Goal: Task Accomplishment & Management: Manage account settings

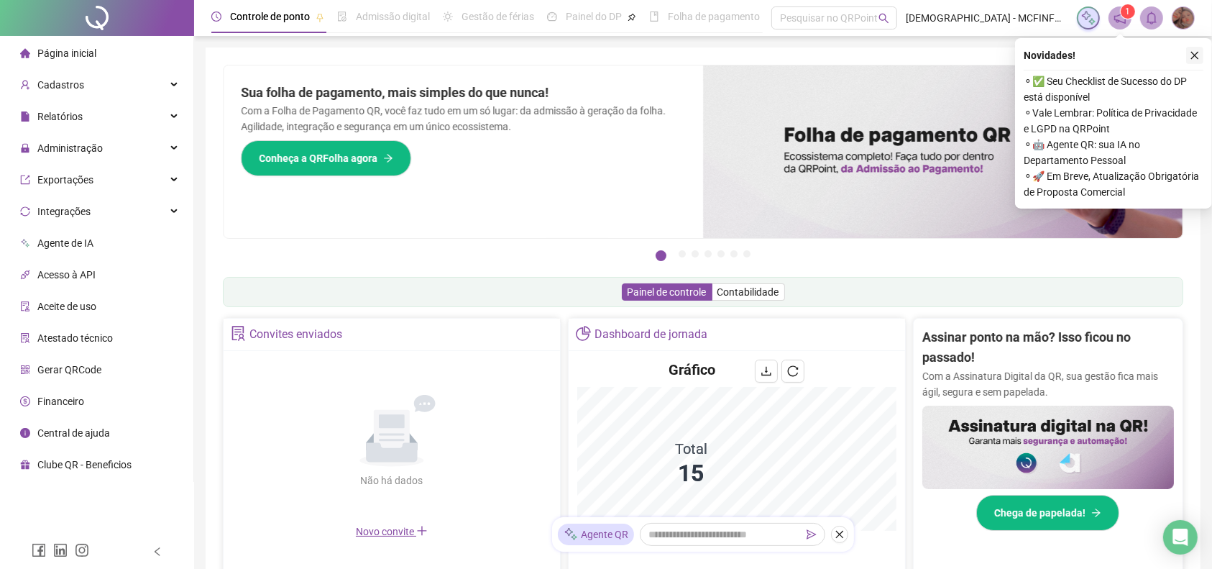
click at [1201, 55] on button "button" at bounding box center [1194, 55] width 17 height 17
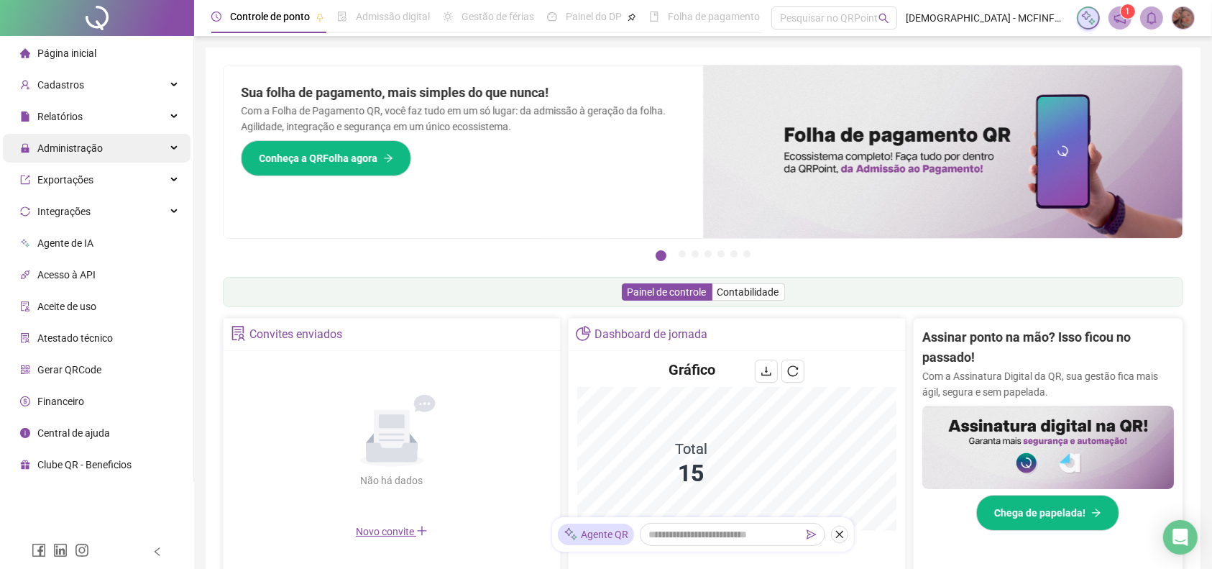
click at [112, 155] on div "Administração" at bounding box center [97, 148] width 188 height 29
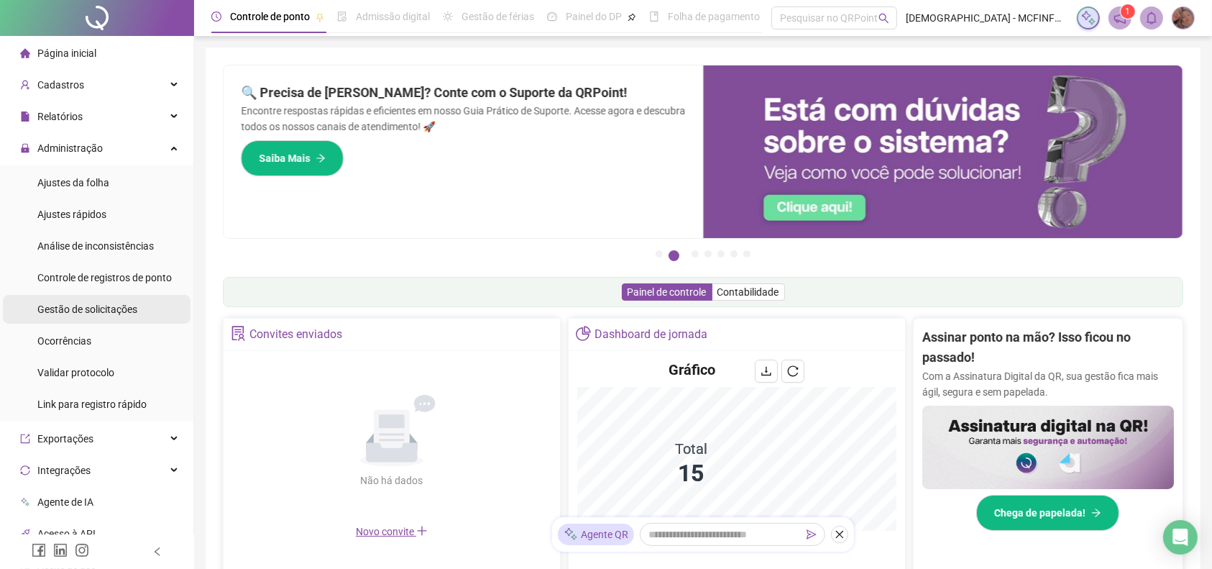
click at [66, 300] on div "Gestão de solicitações" at bounding box center [87, 309] width 100 height 29
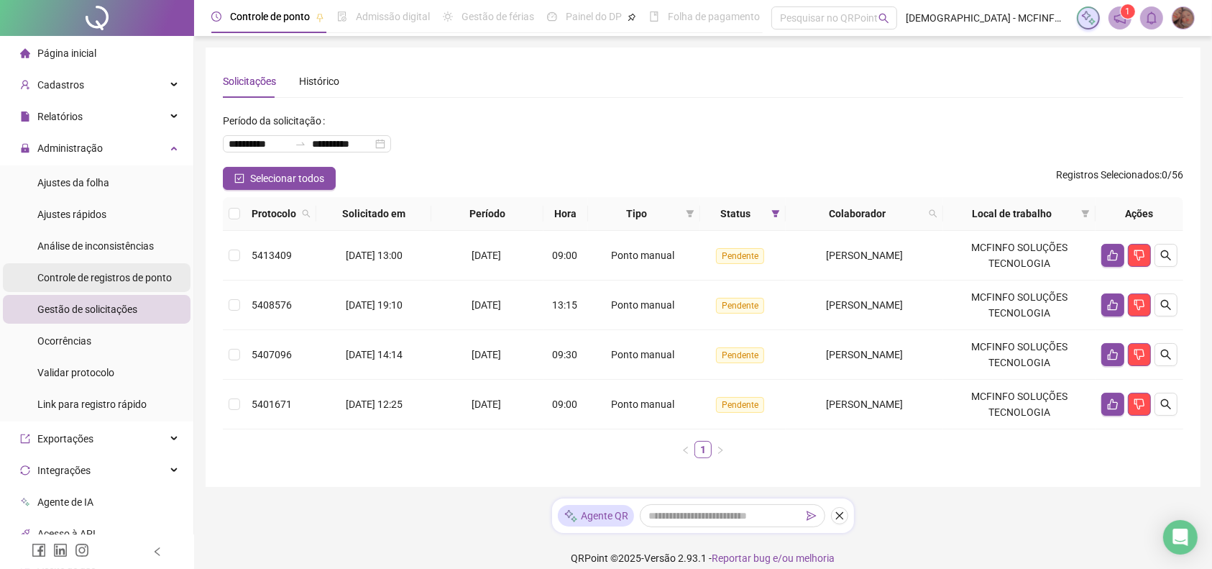
click at [103, 268] on div "Controle de registros de ponto" at bounding box center [104, 277] width 134 height 29
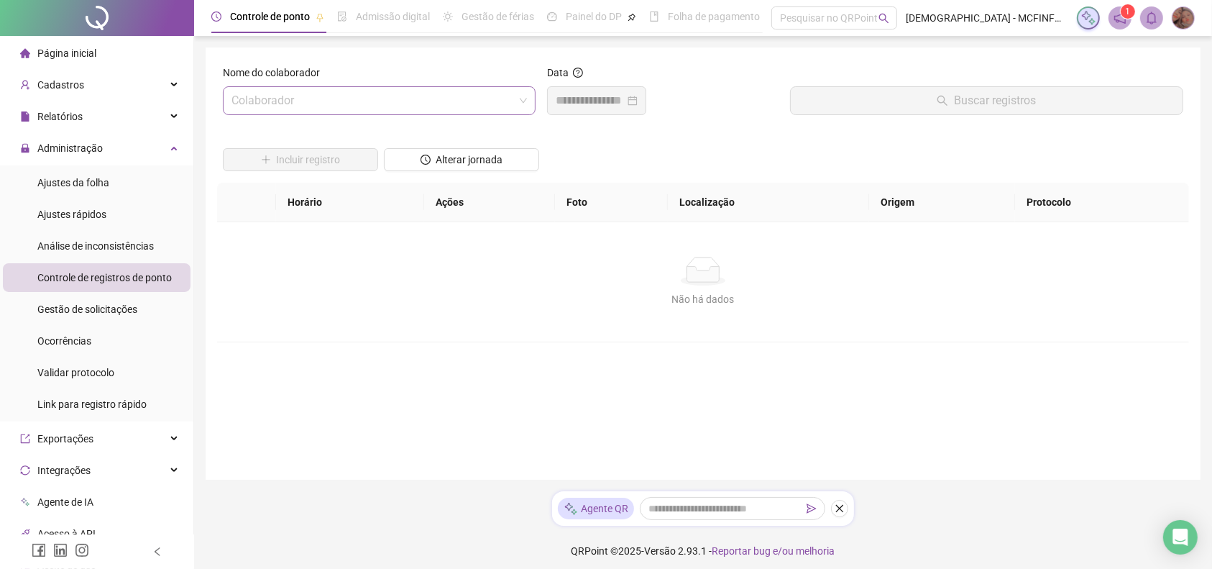
click at [376, 88] on input "search" at bounding box center [372, 100] width 283 height 27
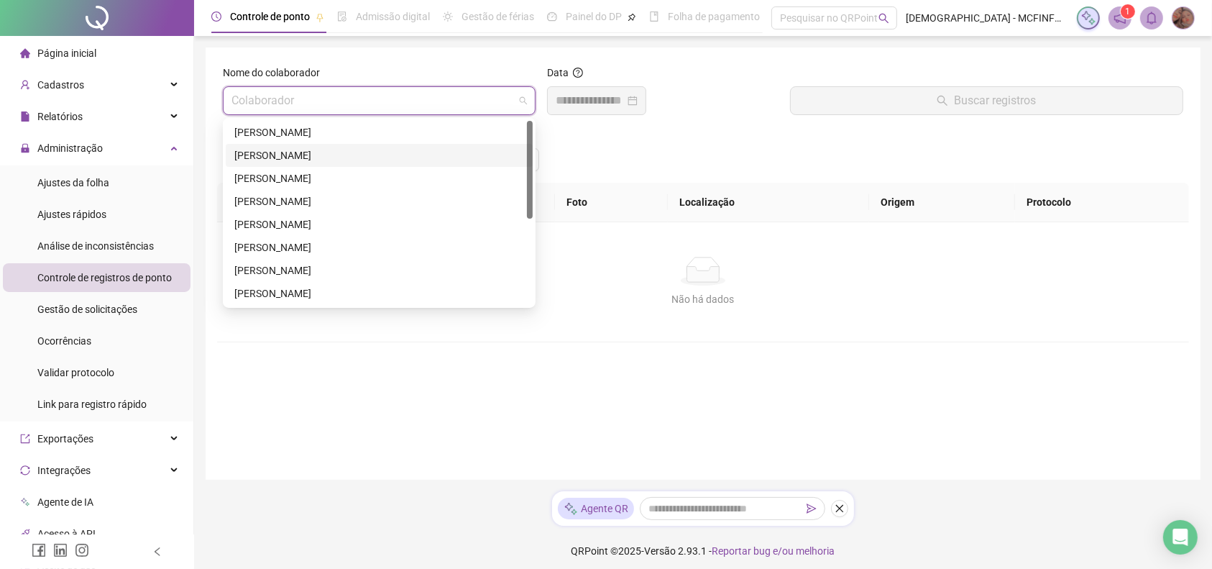
click at [306, 155] on div "[PERSON_NAME]" at bounding box center [379, 155] width 290 height 16
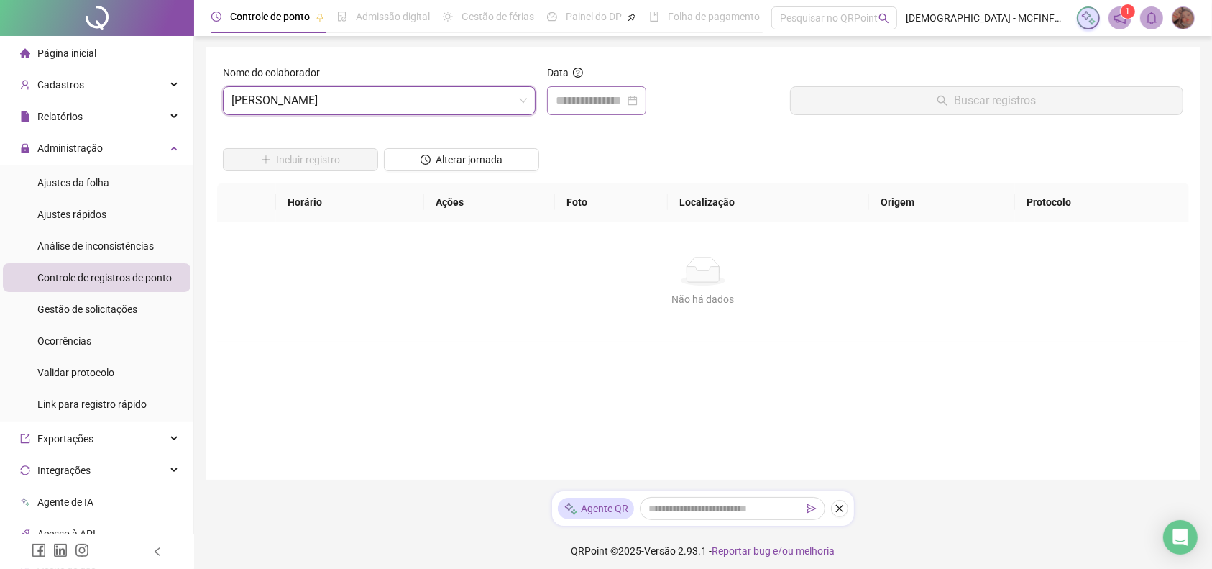
click at [646, 103] on div at bounding box center [596, 100] width 99 height 29
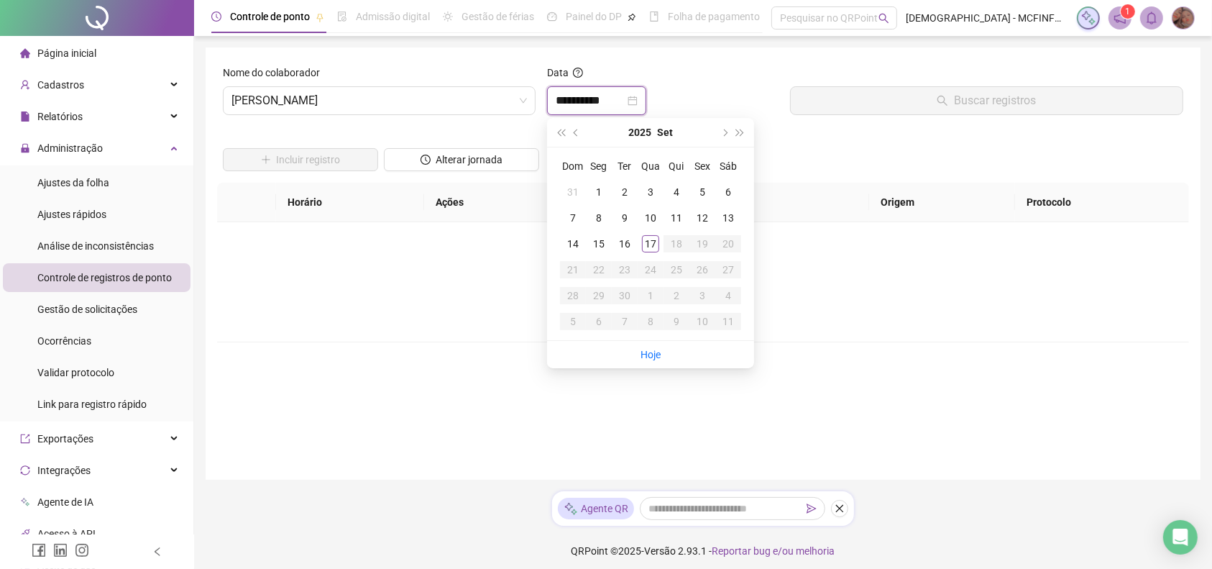
type input "**********"
click at [651, 247] on div "17" at bounding box center [650, 243] width 17 height 17
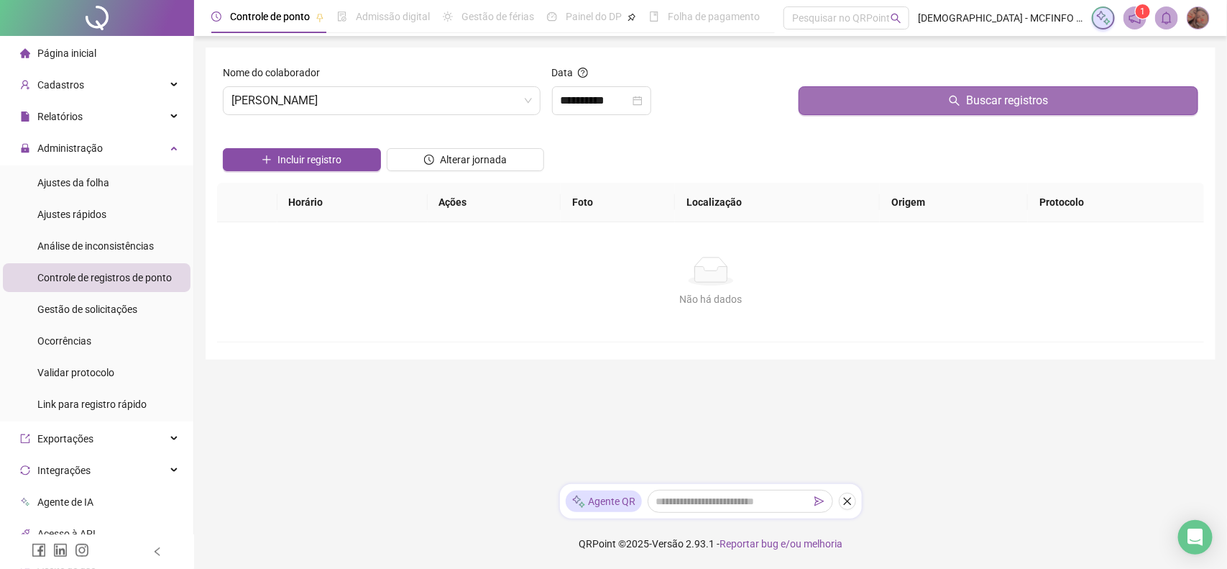
click at [853, 95] on button "Buscar registros" at bounding box center [999, 100] width 400 height 29
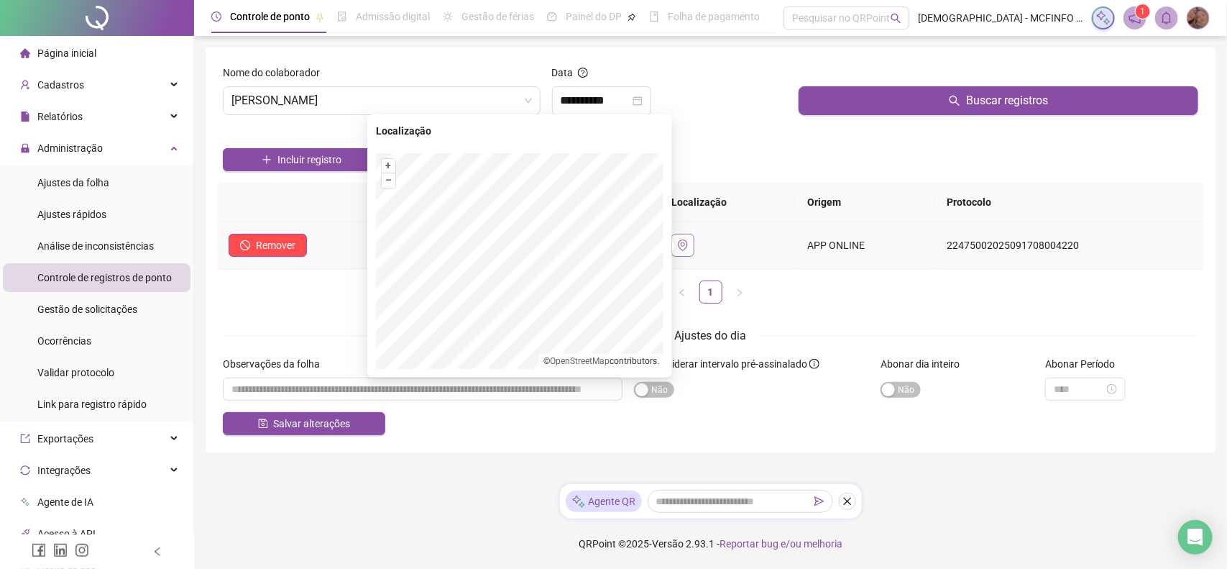
click at [689, 244] on icon "environment" at bounding box center [683, 245] width 12 height 12
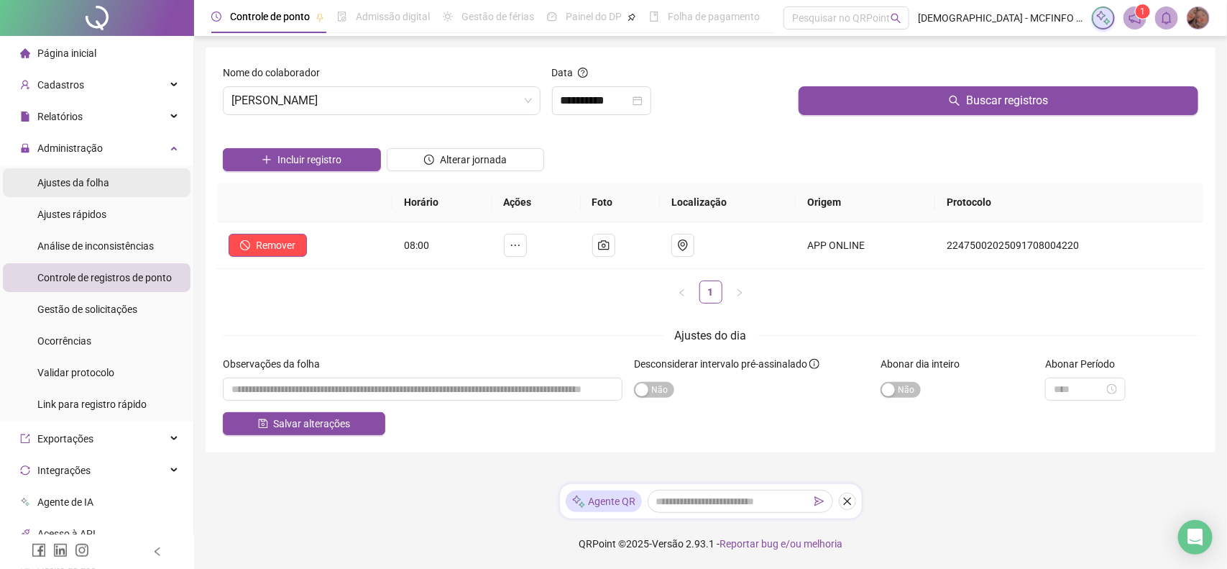
drag, startPoint x: 58, startPoint y: 173, endPoint x: 98, endPoint y: 171, distance: 39.6
click at [60, 173] on div "Ajustes da folha" at bounding box center [73, 182] width 72 height 29
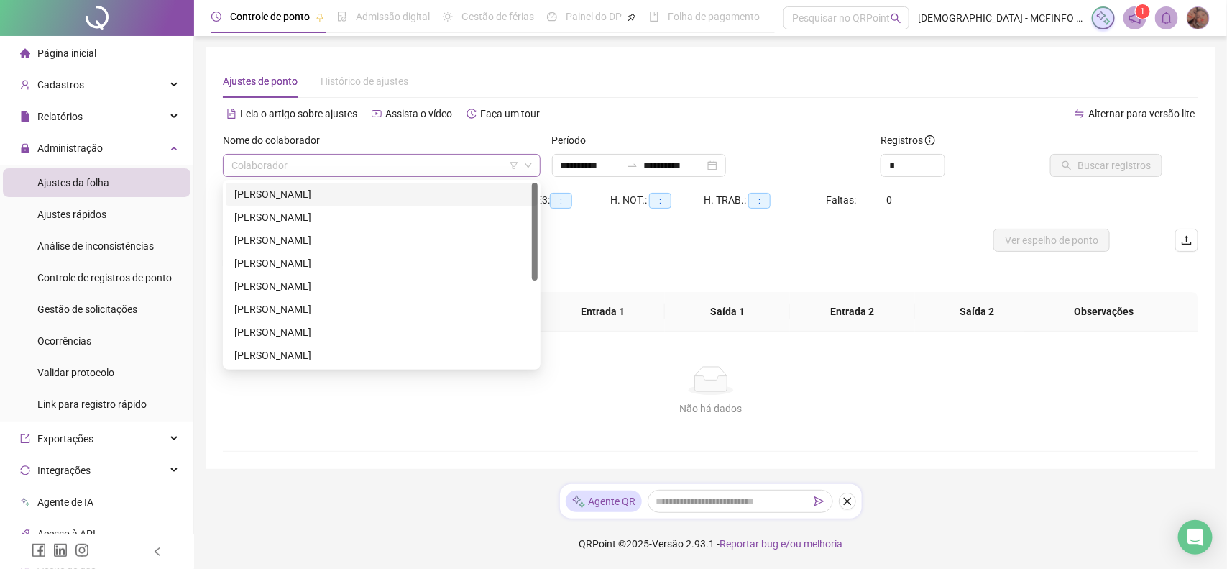
click at [317, 176] on div "Colaborador" at bounding box center [382, 165] width 318 height 23
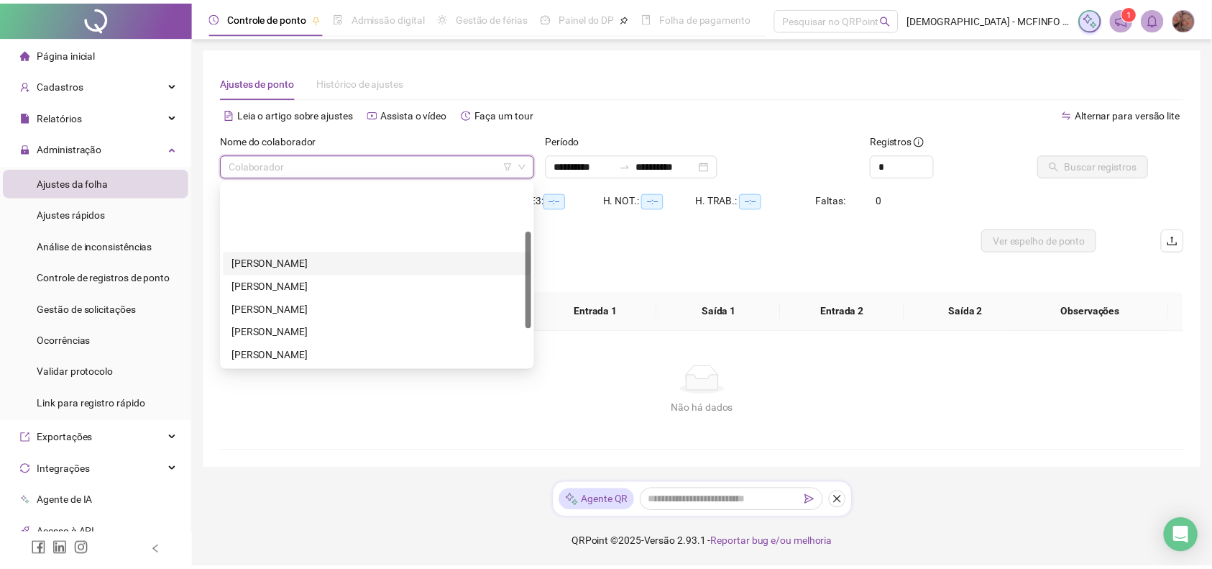
scroll to position [160, 0]
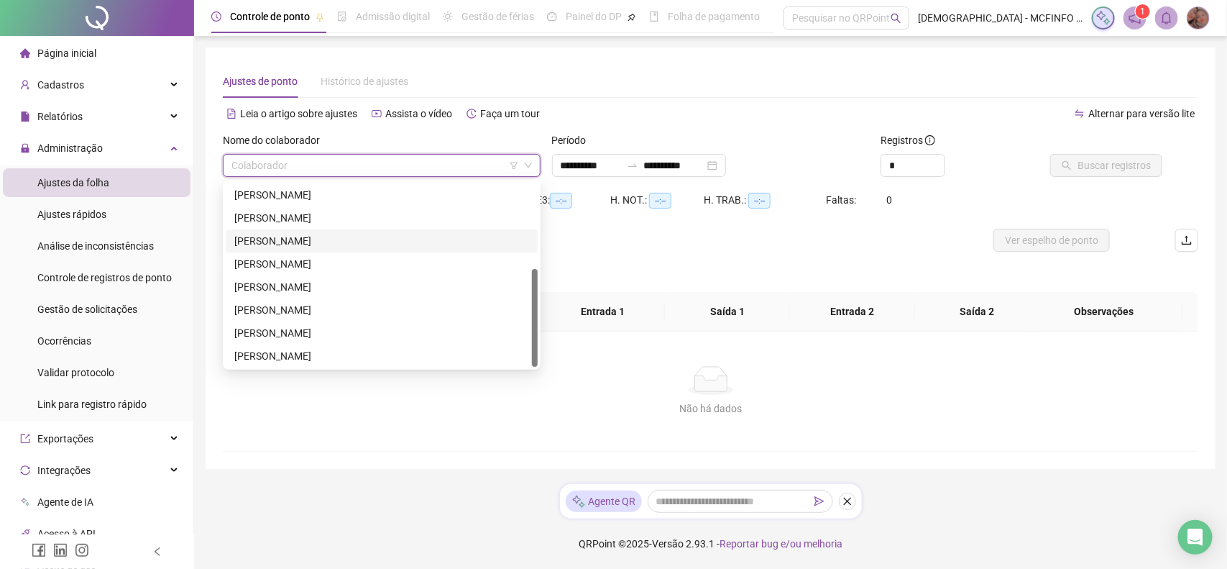
click at [315, 226] on div "[PERSON_NAME]" at bounding box center [382, 217] width 312 height 23
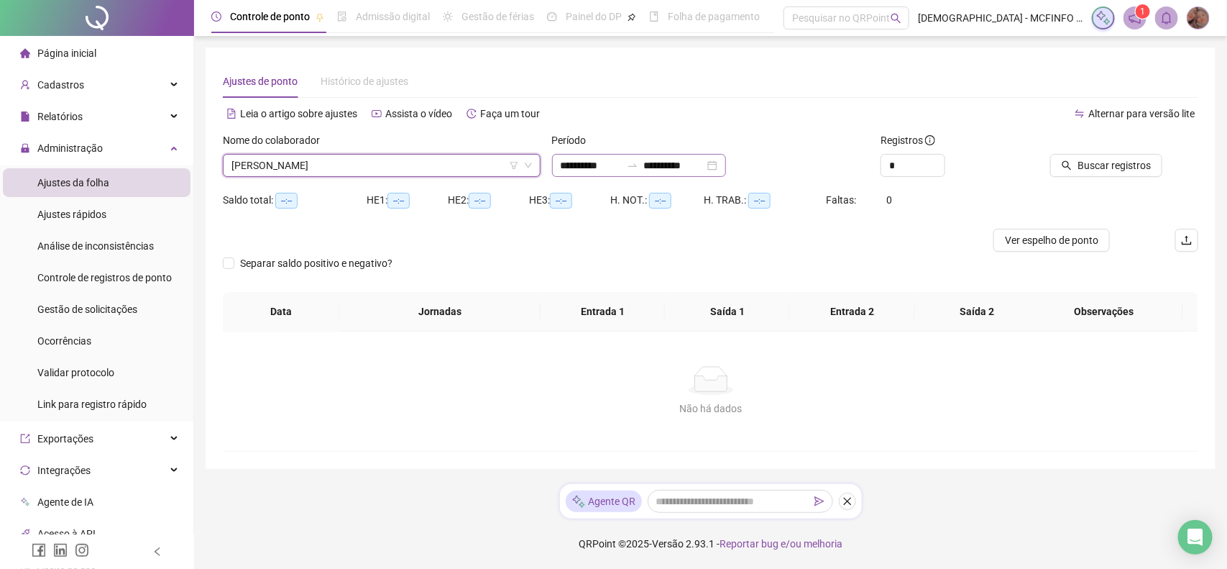
click at [726, 171] on div "**********" at bounding box center [639, 165] width 174 height 23
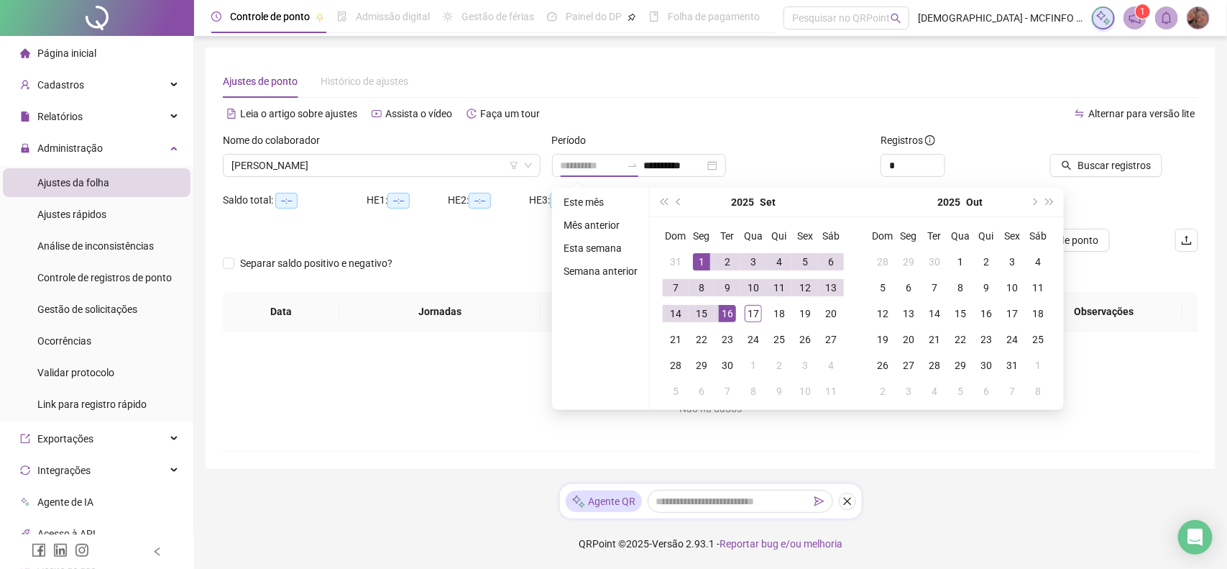
click at [701, 255] on div "1" at bounding box center [701, 261] width 17 height 17
type input "**********"
click at [752, 317] on div "17" at bounding box center [753, 313] width 17 height 17
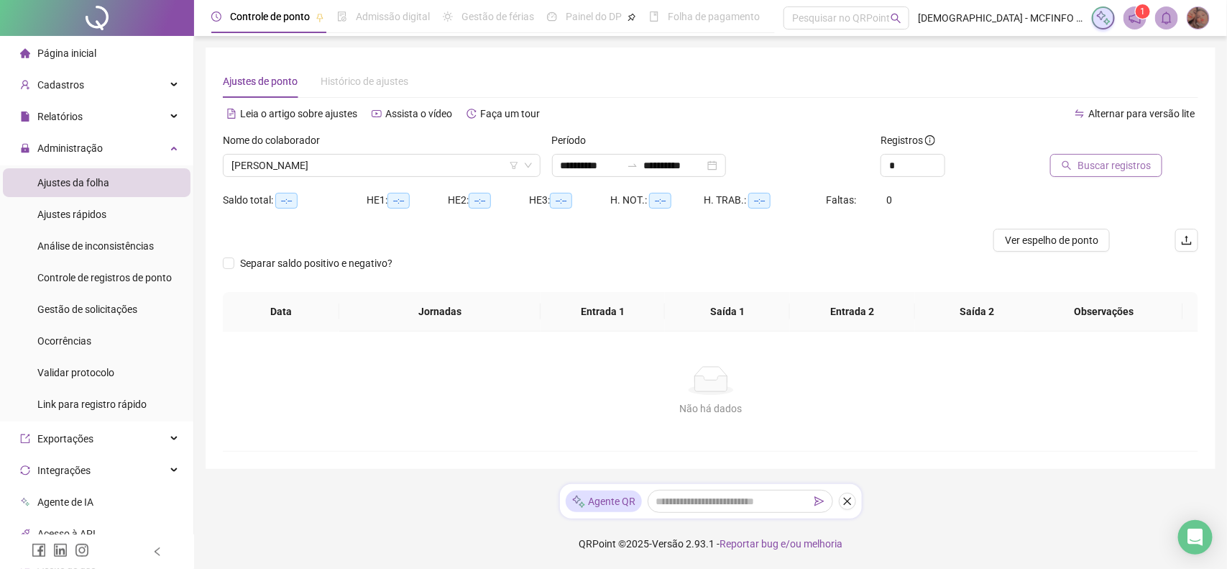
click at [1106, 160] on span "Buscar registros" at bounding box center [1114, 165] width 73 height 16
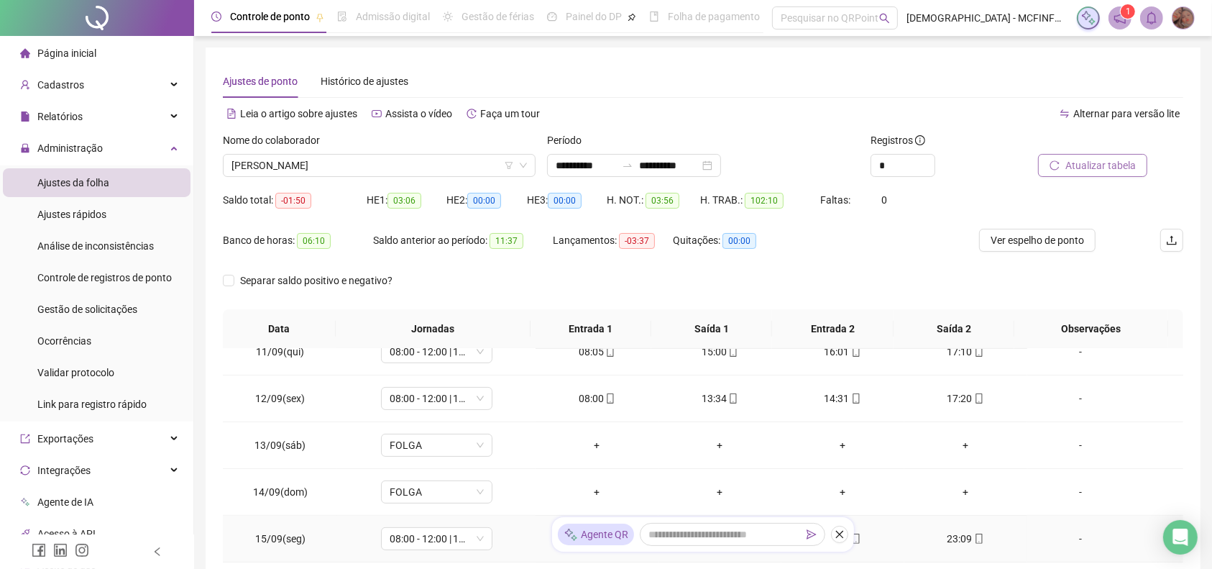
scroll to position [201, 0]
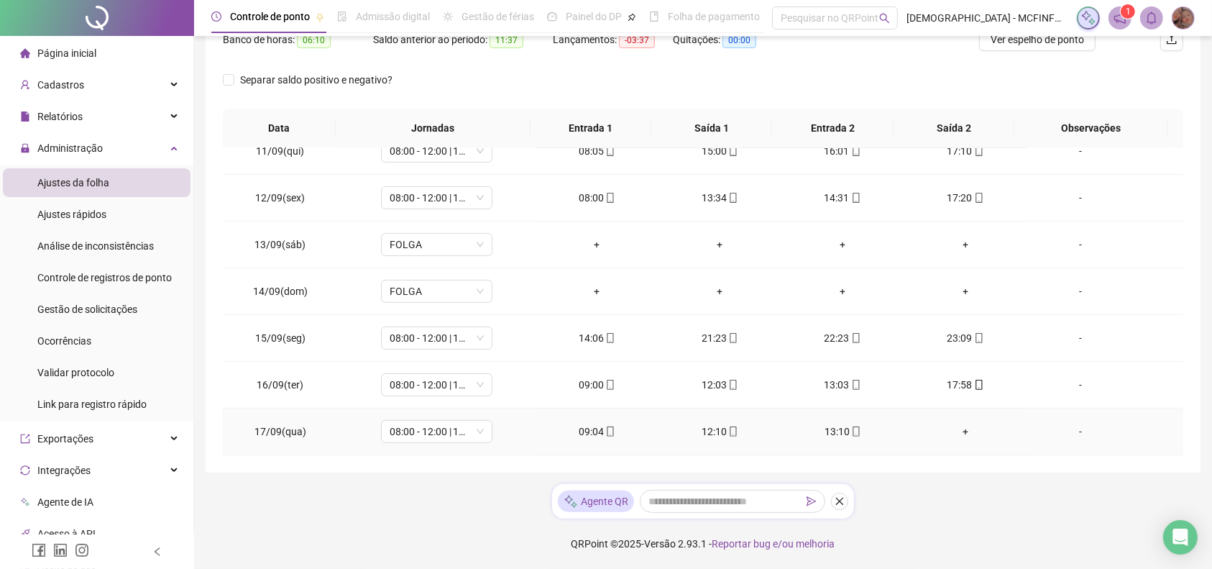
click at [588, 433] on div "09:04" at bounding box center [597, 431] width 100 height 16
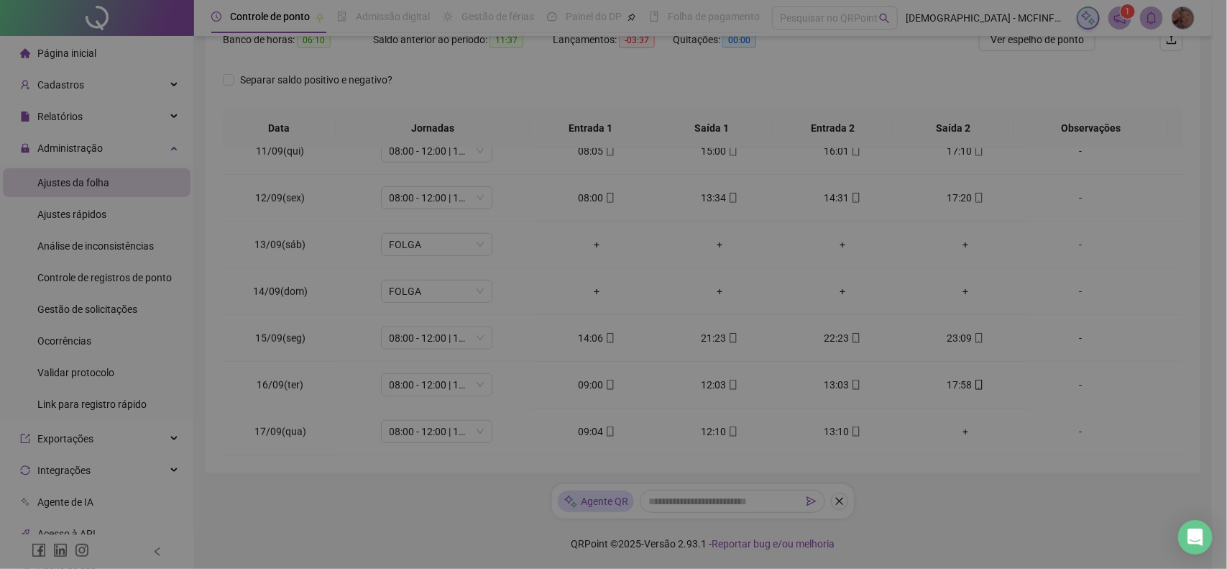
type input "**********"
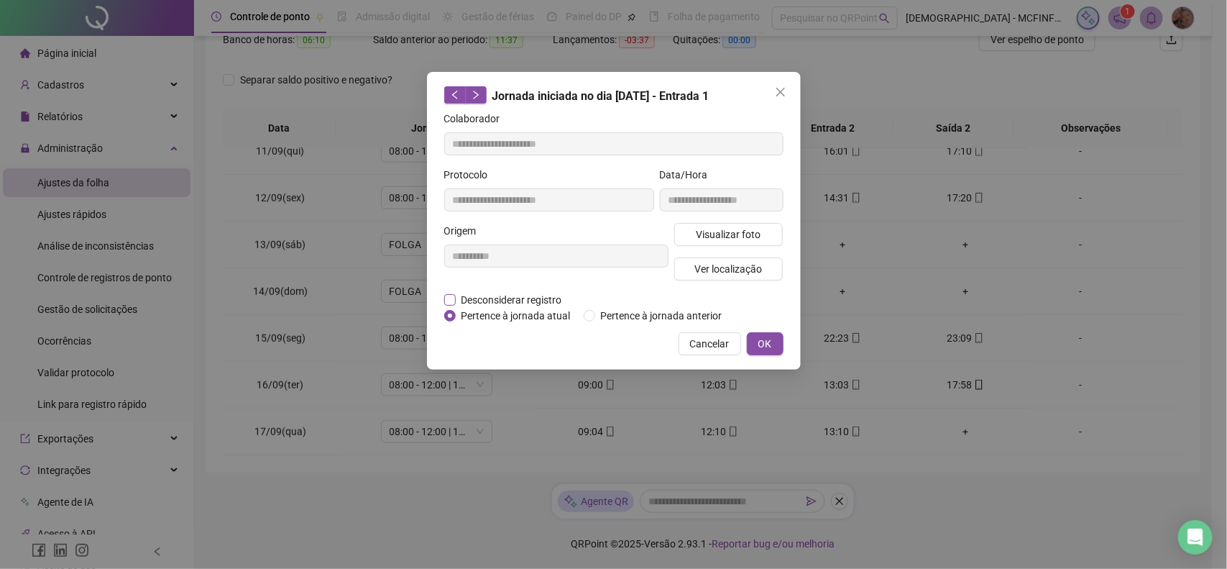
click at [503, 300] on span "Desconsiderar registro" at bounding box center [512, 300] width 112 height 16
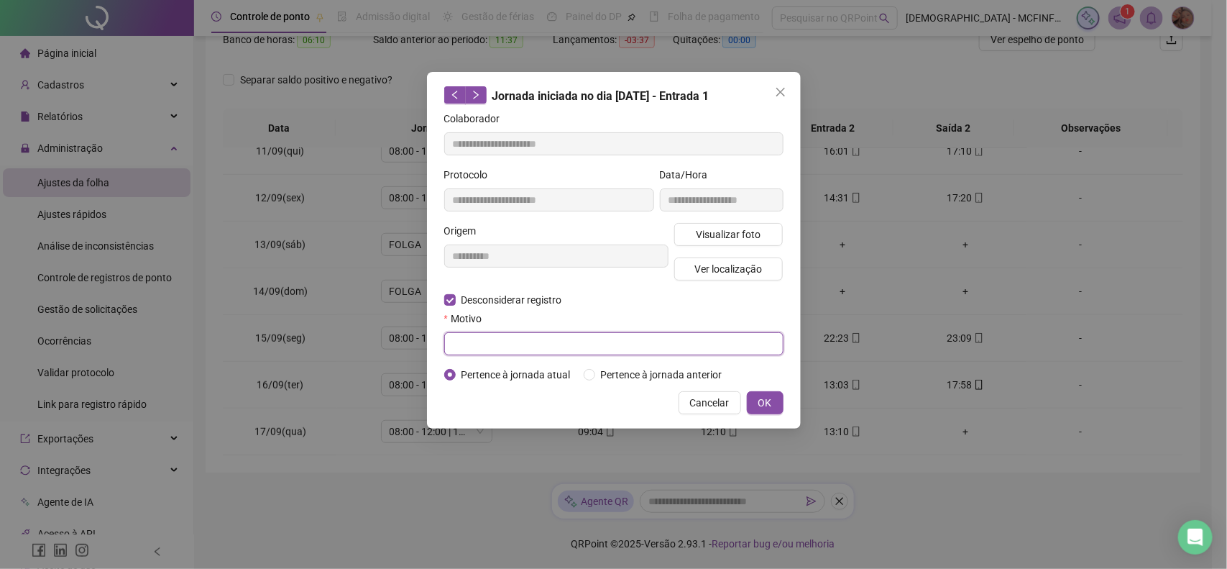
click at [500, 342] on input "text" at bounding box center [613, 343] width 339 height 23
type input "******"
click at [775, 411] on button "OK" at bounding box center [765, 402] width 37 height 23
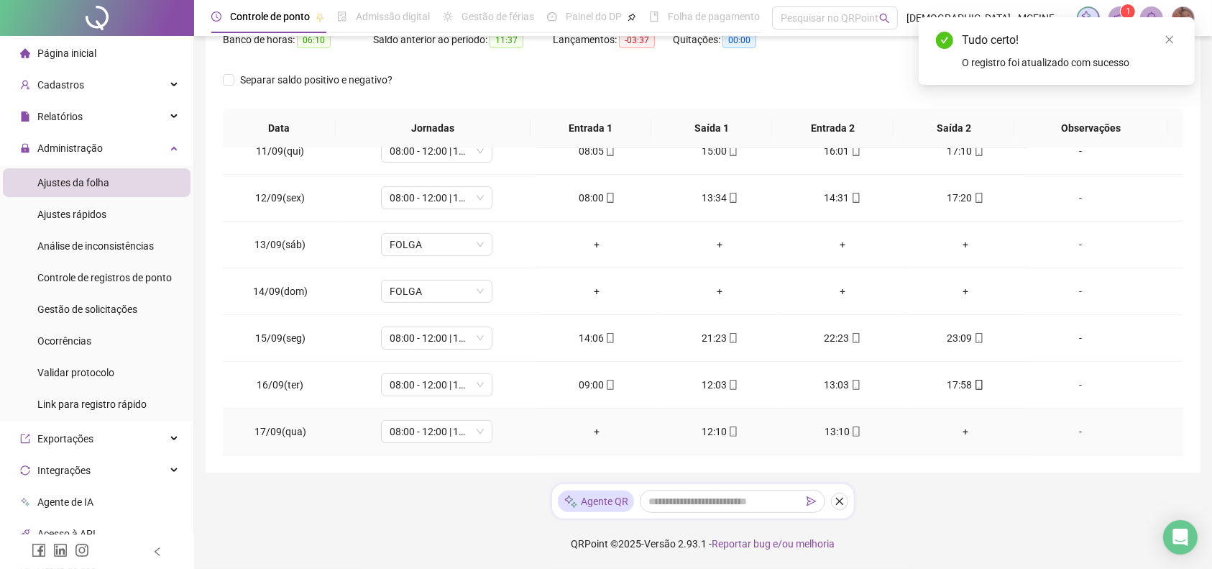
click at [594, 432] on div "+" at bounding box center [597, 431] width 100 height 16
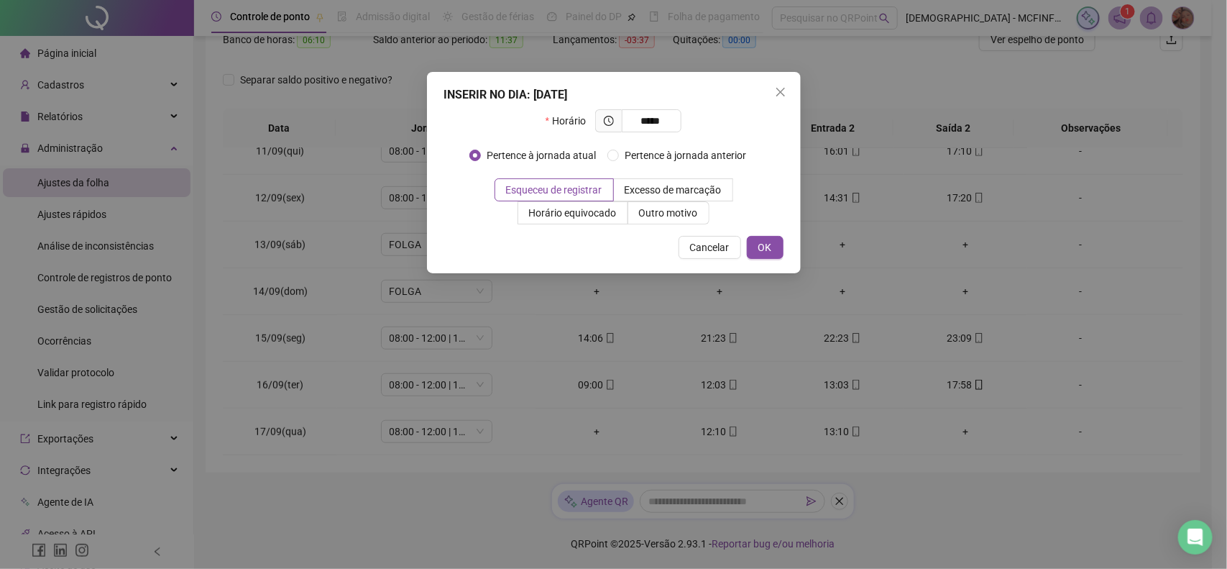
type input "*****"
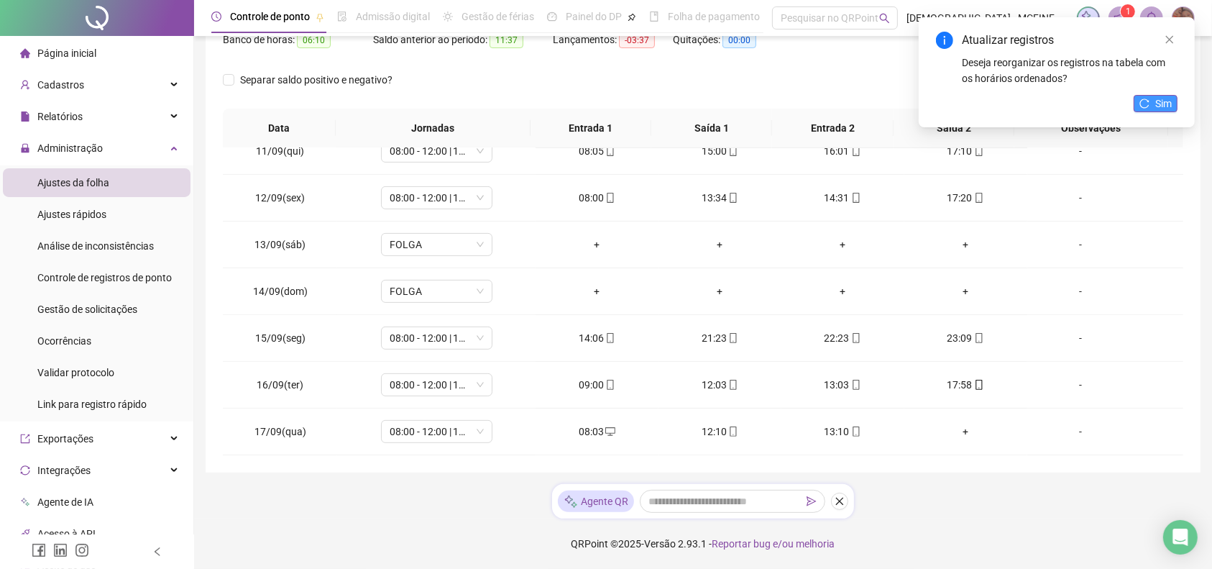
click at [1149, 106] on icon "reload" at bounding box center [1144, 103] width 10 height 10
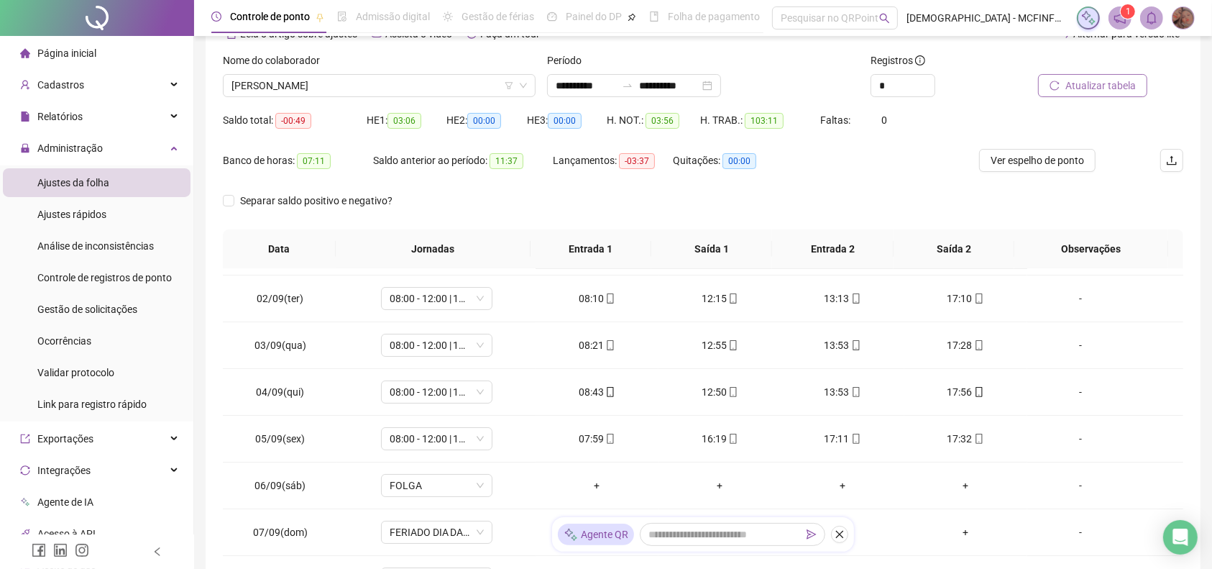
scroll to position [0, 0]
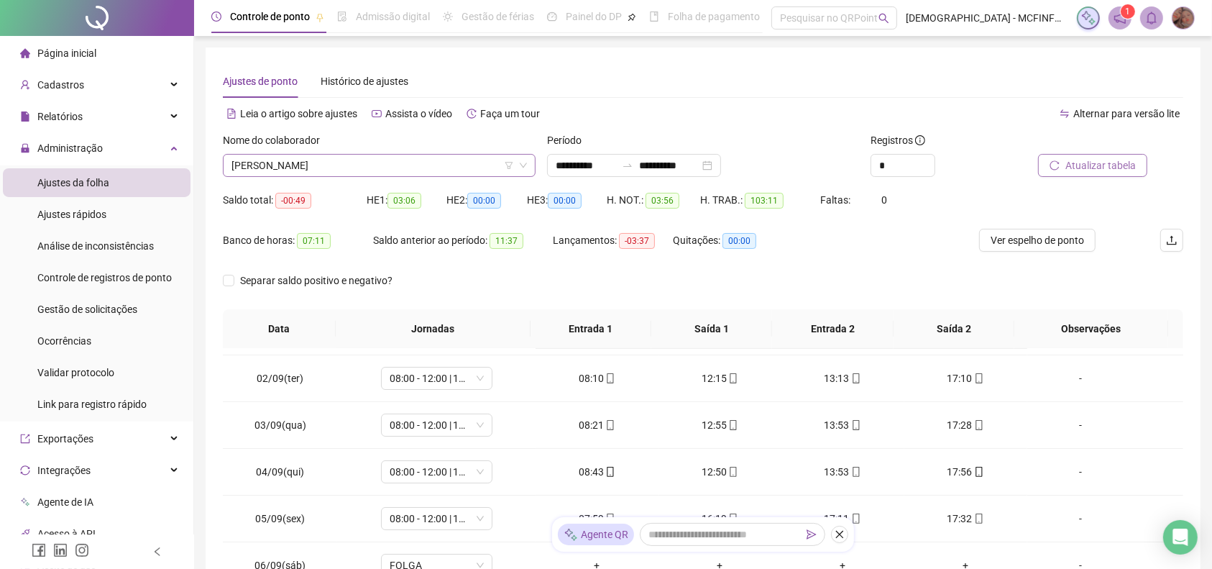
click at [372, 162] on span "[PERSON_NAME]" at bounding box center [378, 166] width 295 height 22
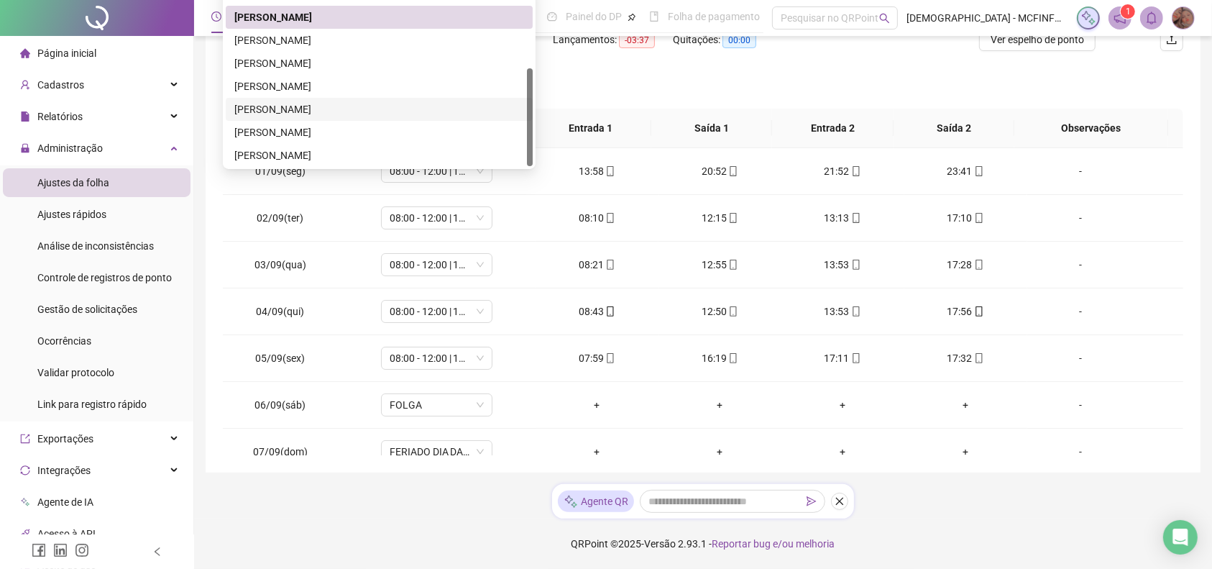
click at [298, 106] on div "[PERSON_NAME]" at bounding box center [379, 109] width 290 height 16
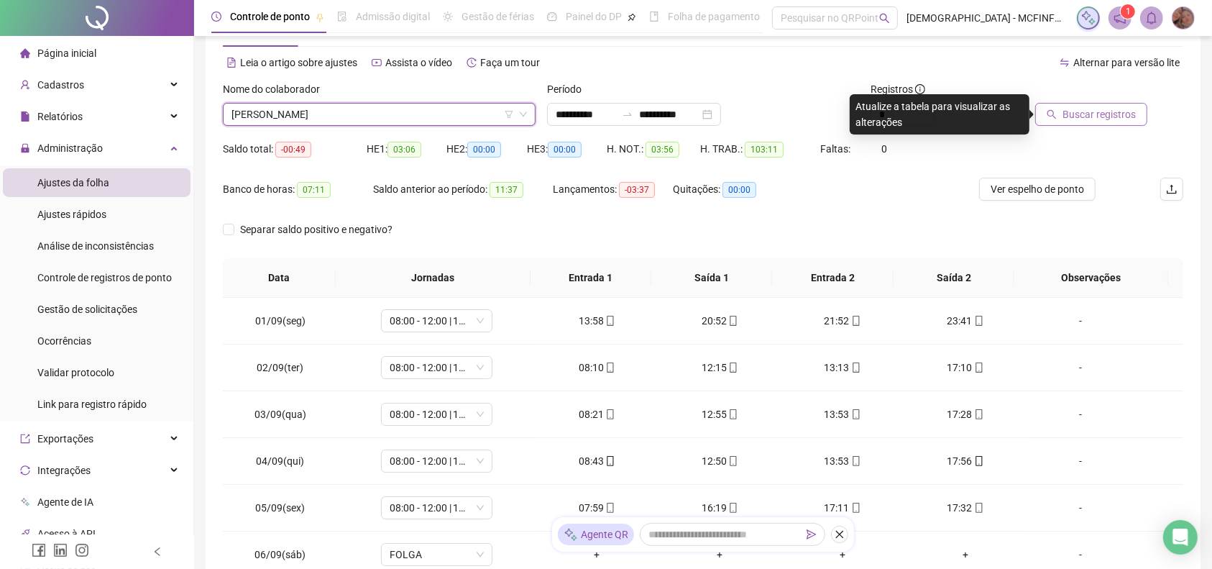
scroll to position [22, 0]
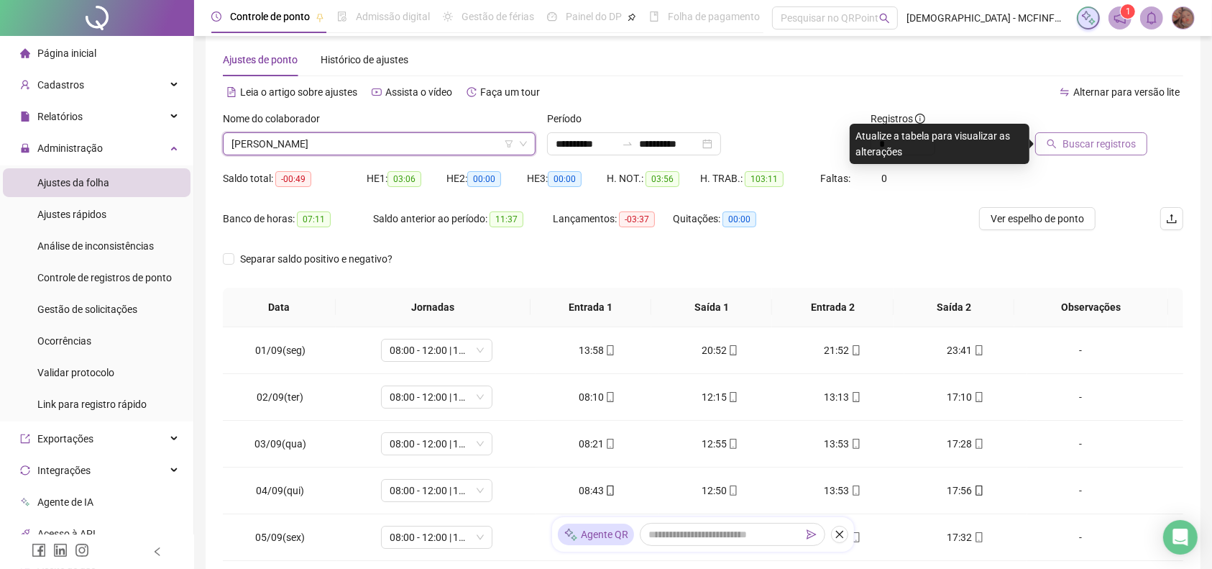
click at [1088, 147] on span "Buscar registros" at bounding box center [1098, 144] width 73 height 16
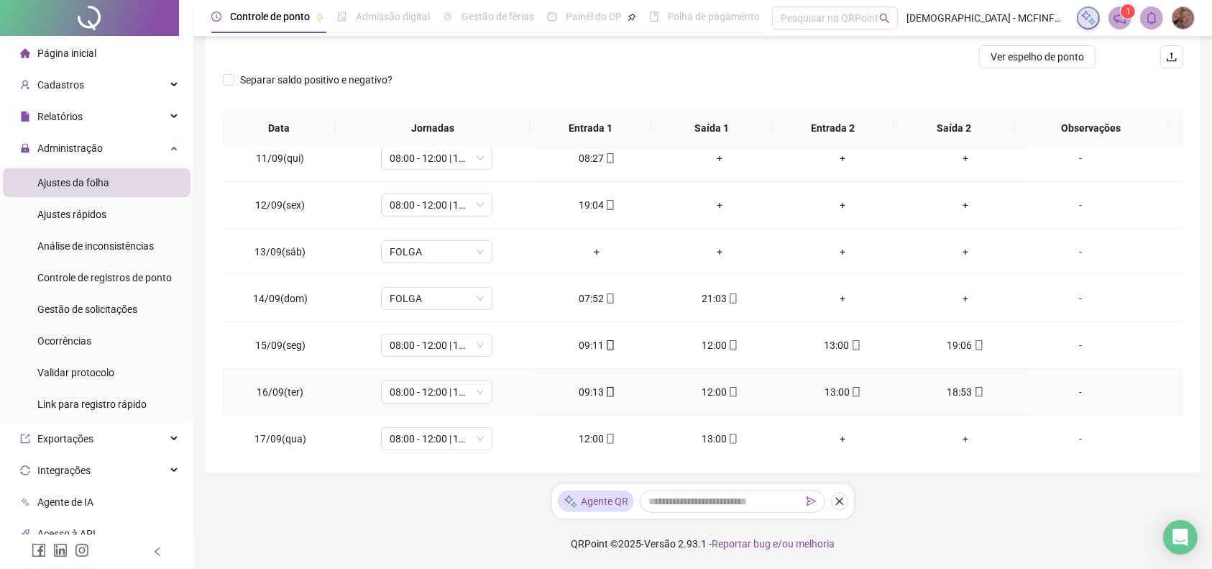
scroll to position [490, 0]
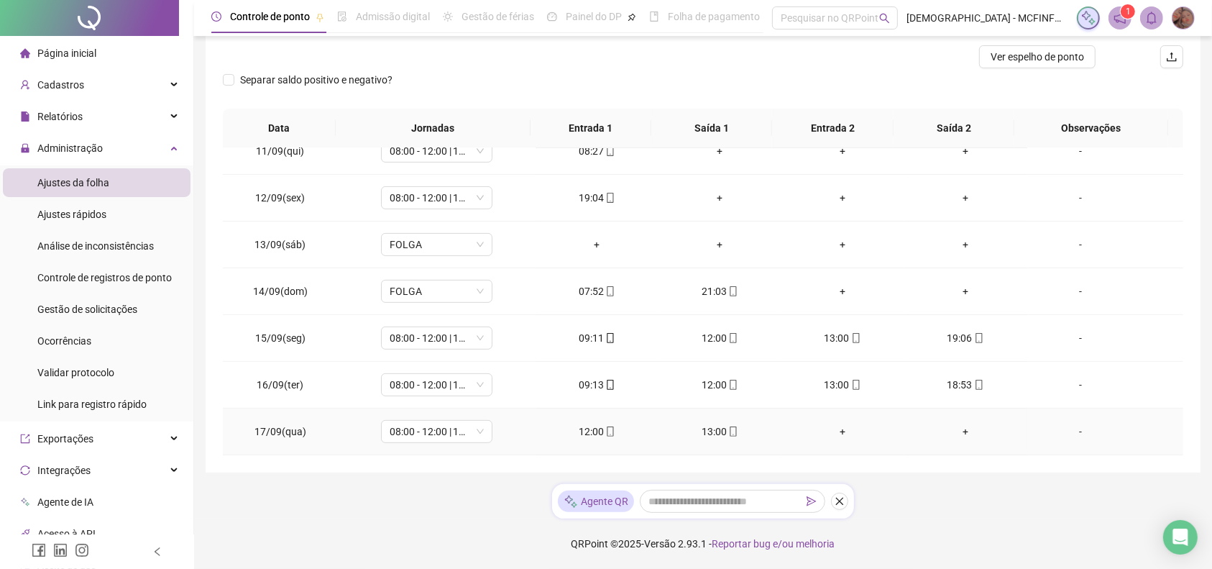
click at [827, 431] on div "+" at bounding box center [843, 431] width 100 height 16
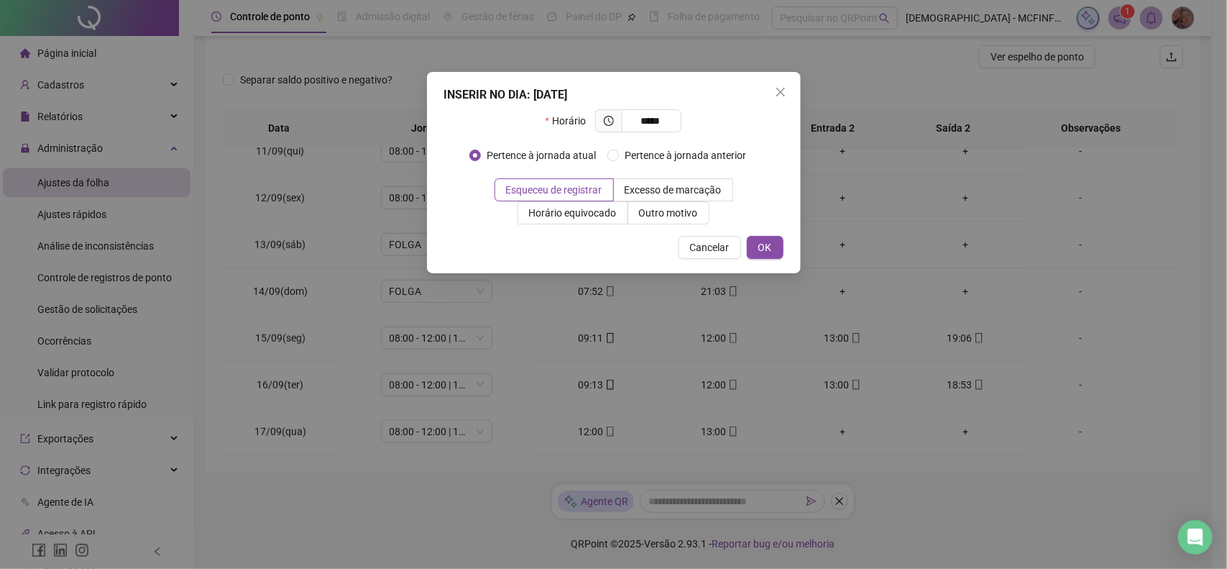
type input "*****"
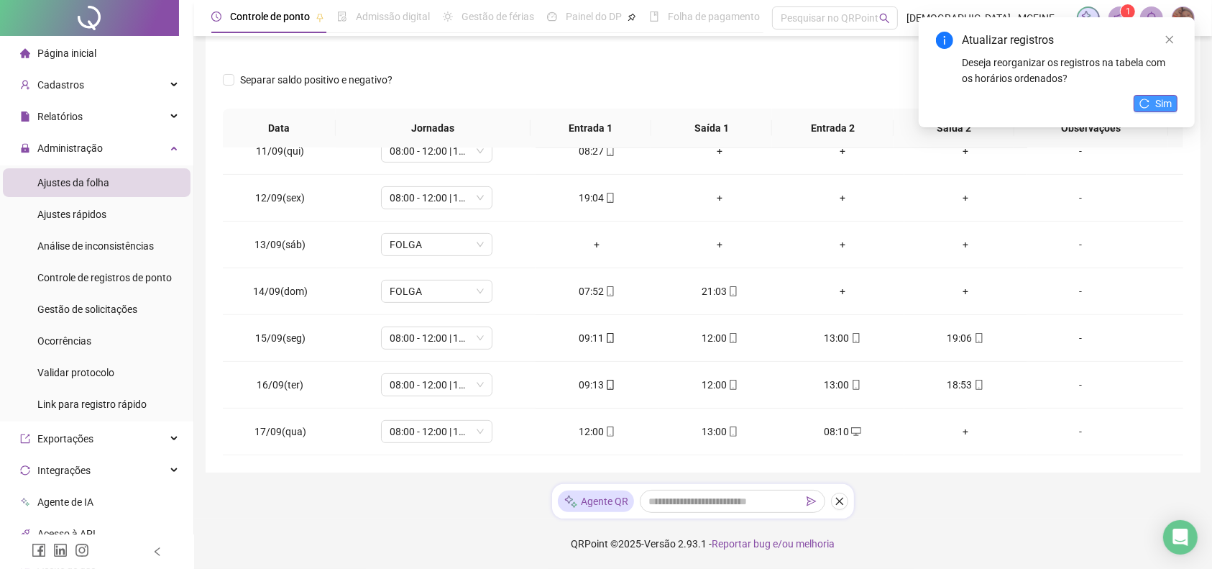
click at [1166, 103] on span "Sim" at bounding box center [1163, 104] width 17 height 16
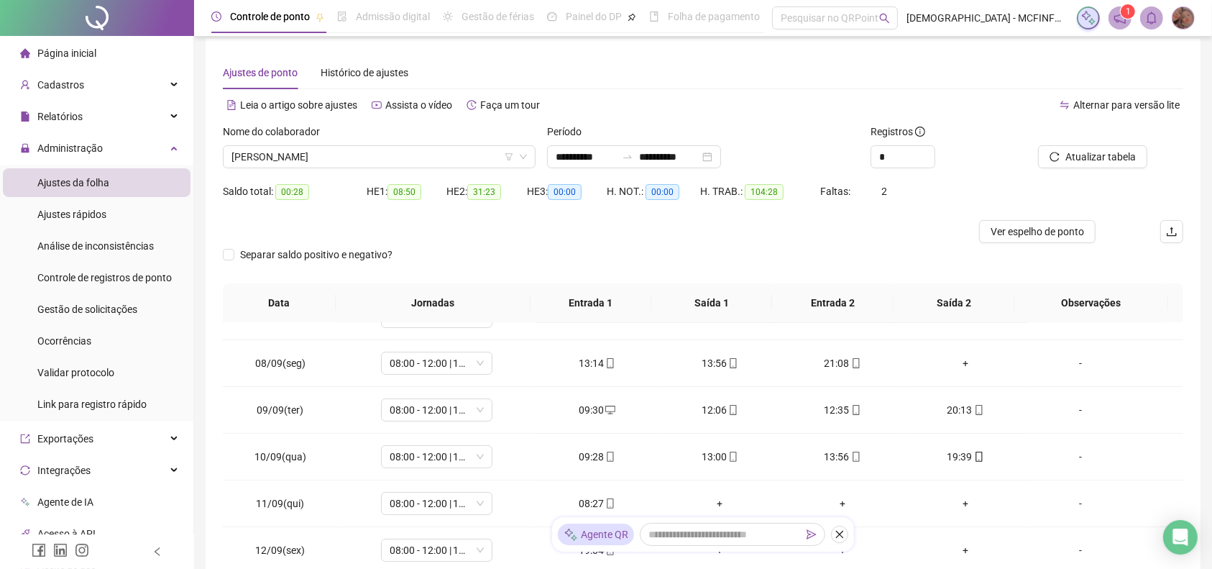
scroll to position [0, 0]
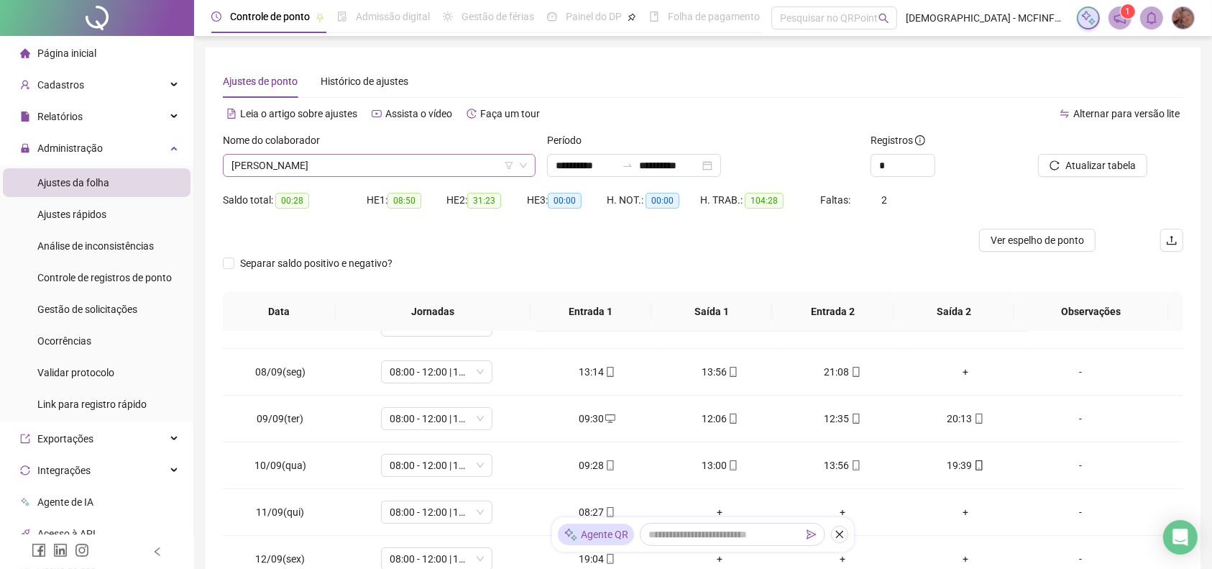
click at [404, 155] on span "[PERSON_NAME]" at bounding box center [378, 166] width 295 height 22
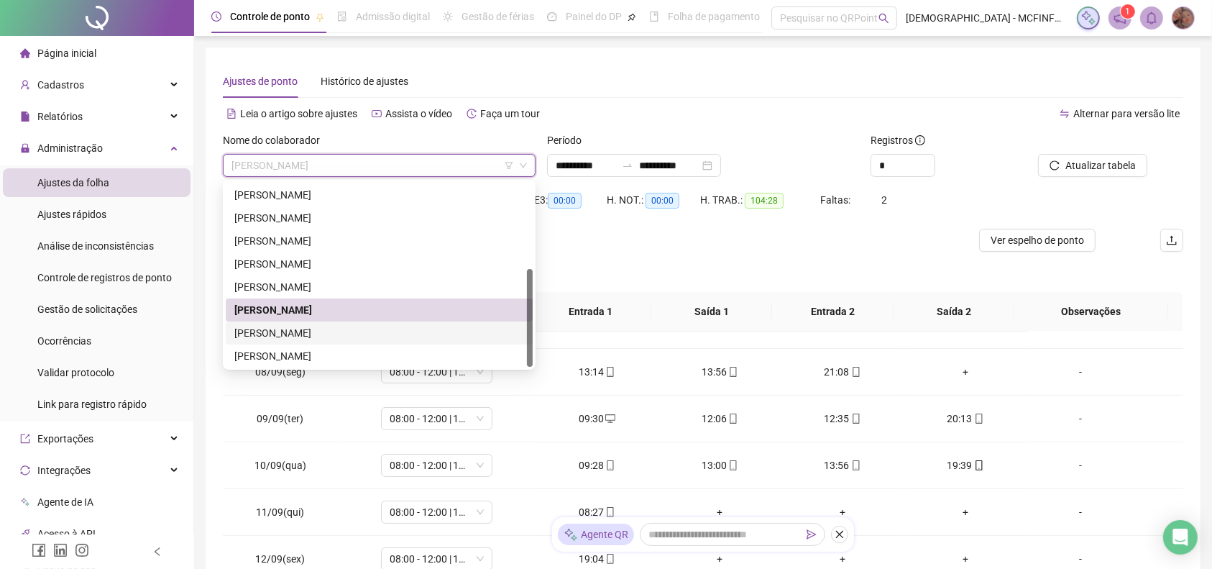
click at [358, 331] on div "[PERSON_NAME]" at bounding box center [379, 333] width 290 height 16
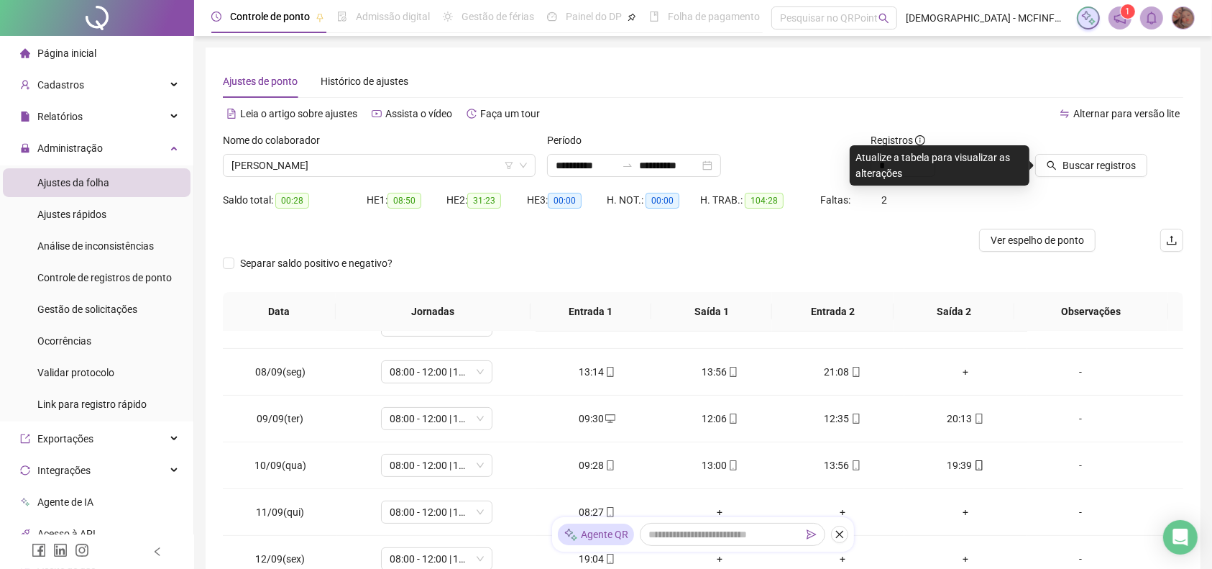
click at [1126, 152] on div at bounding box center [1090, 143] width 114 height 22
click at [1121, 171] on span "Buscar registros" at bounding box center [1098, 165] width 73 height 16
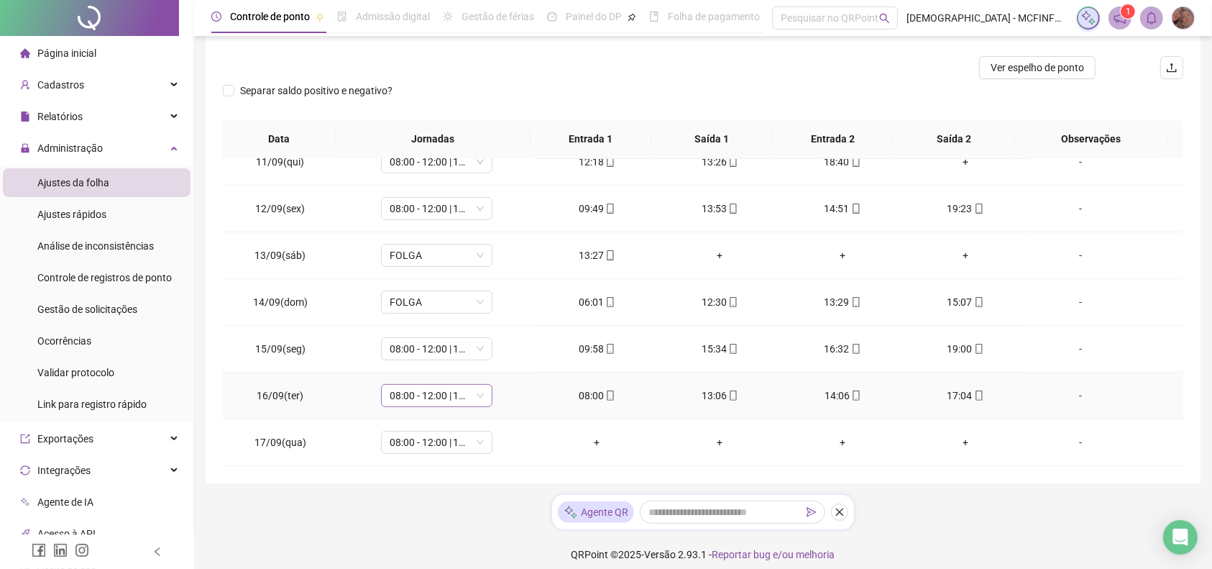
scroll to position [184, 0]
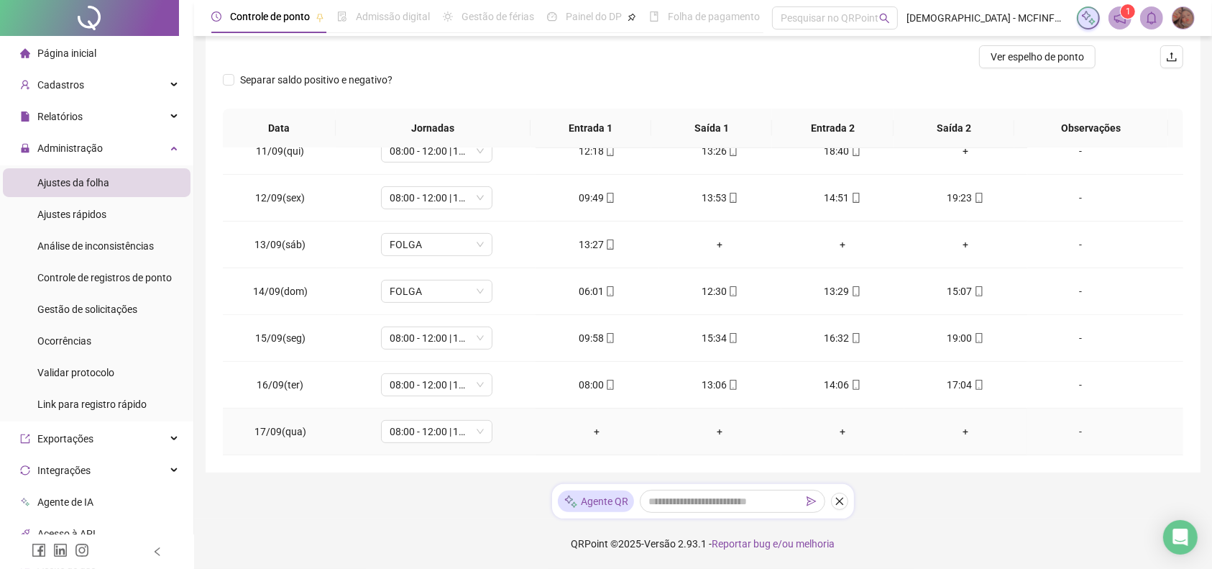
click at [595, 431] on div "+" at bounding box center [597, 431] width 100 height 16
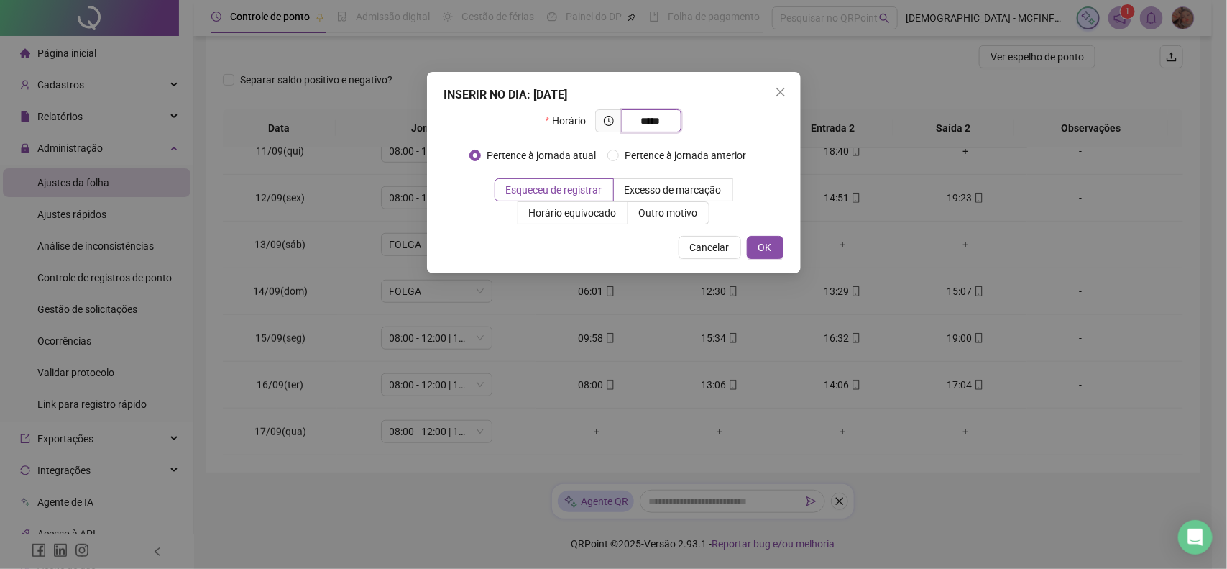
type input "*****"
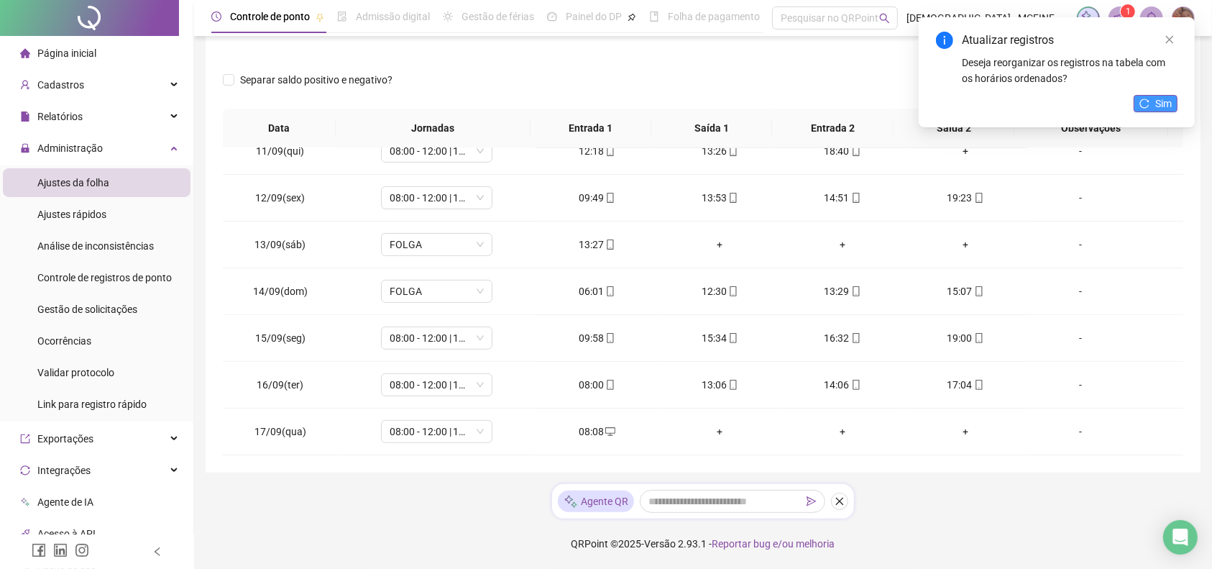
click at [1169, 96] on span "Sim" at bounding box center [1163, 104] width 17 height 16
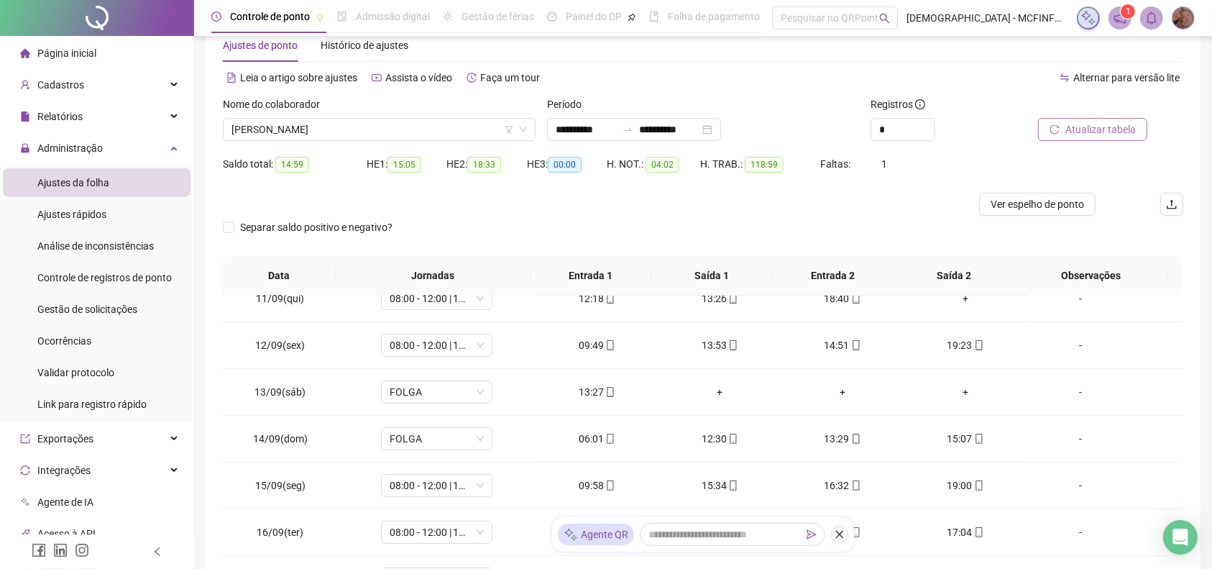
scroll to position [0, 0]
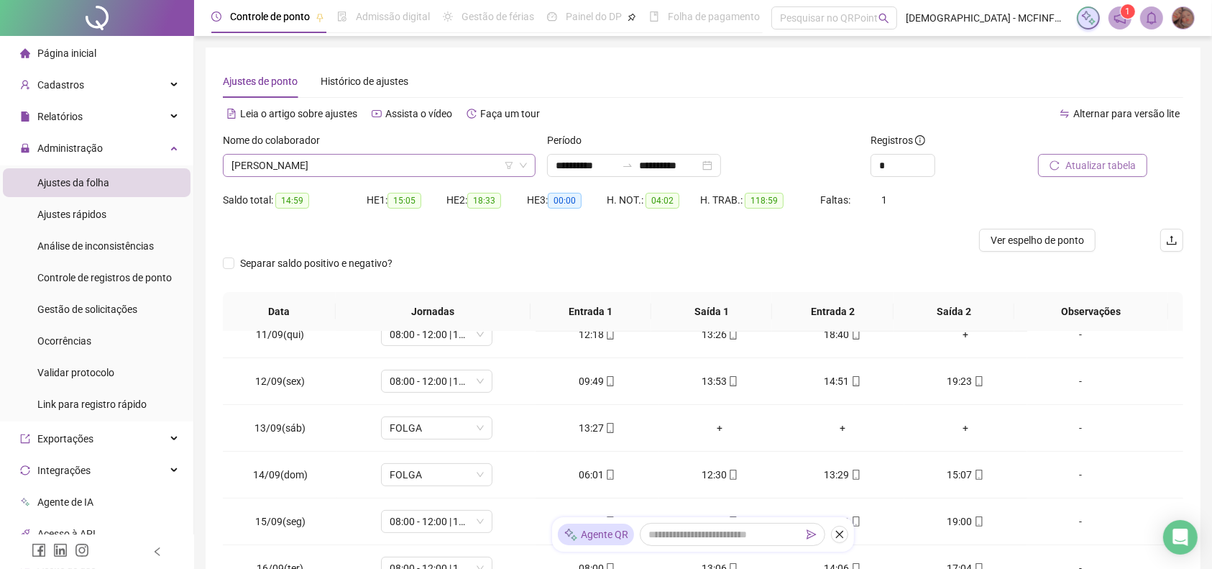
click at [394, 170] on span "[PERSON_NAME]" at bounding box center [378, 166] width 295 height 22
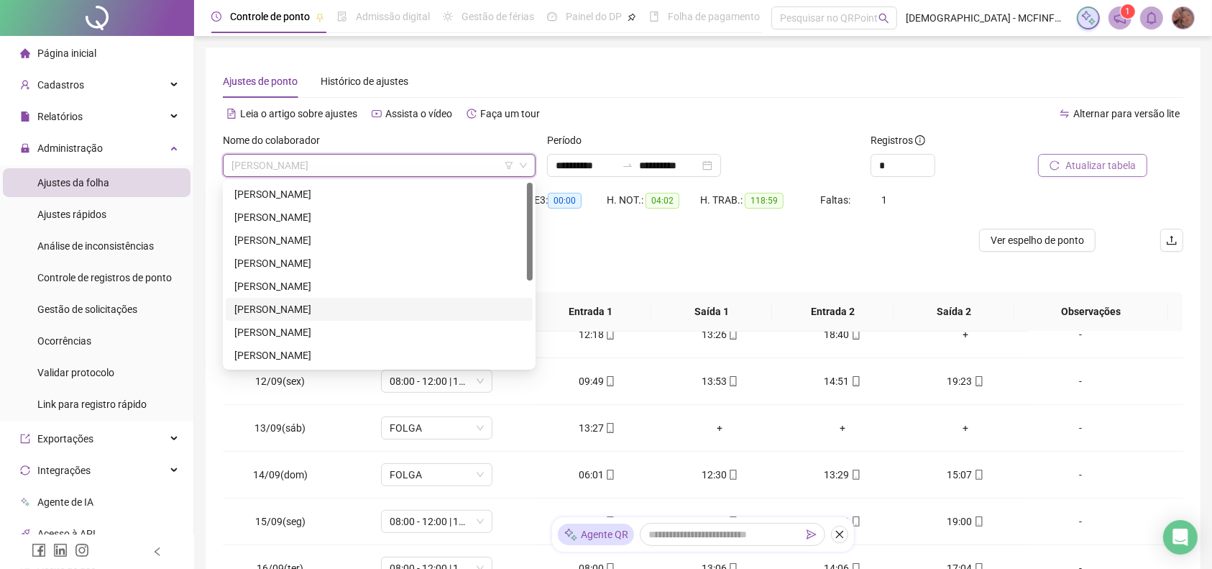
click at [293, 308] on div "[PERSON_NAME]" at bounding box center [379, 309] width 290 height 16
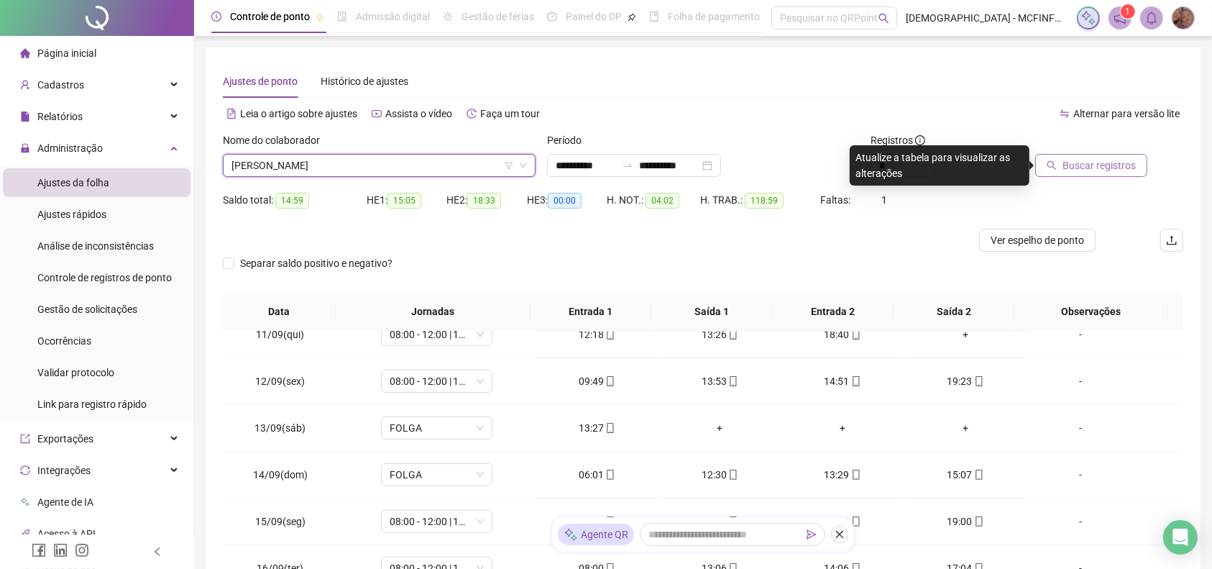
click at [1075, 152] on div at bounding box center [1090, 143] width 114 height 22
click at [1078, 164] on span "Buscar registros" at bounding box center [1098, 165] width 73 height 16
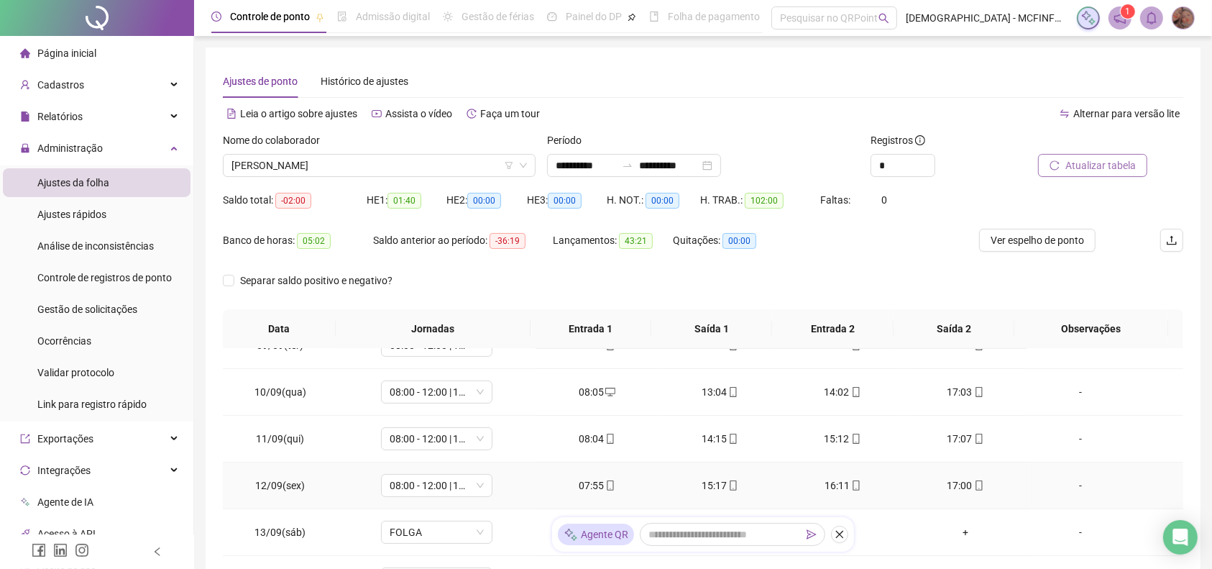
scroll to position [490, 0]
